Goal: Task Accomplishment & Management: Manage account settings

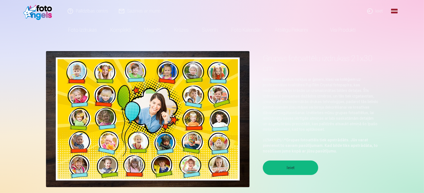
click at [296, 172] on button "Ieiet" at bounding box center [290, 167] width 55 height 14
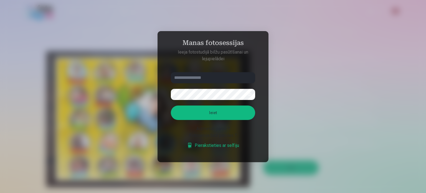
type input "**********"
click at [218, 112] on button "Ieiet" at bounding box center [213, 112] width 84 height 14
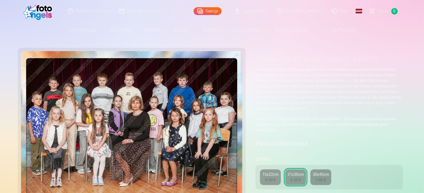
click at [297, 7] on link "Pasūtījumu vēsture" at bounding box center [299, 11] width 55 height 22
